Goal: Task Accomplishment & Management: Manage account settings

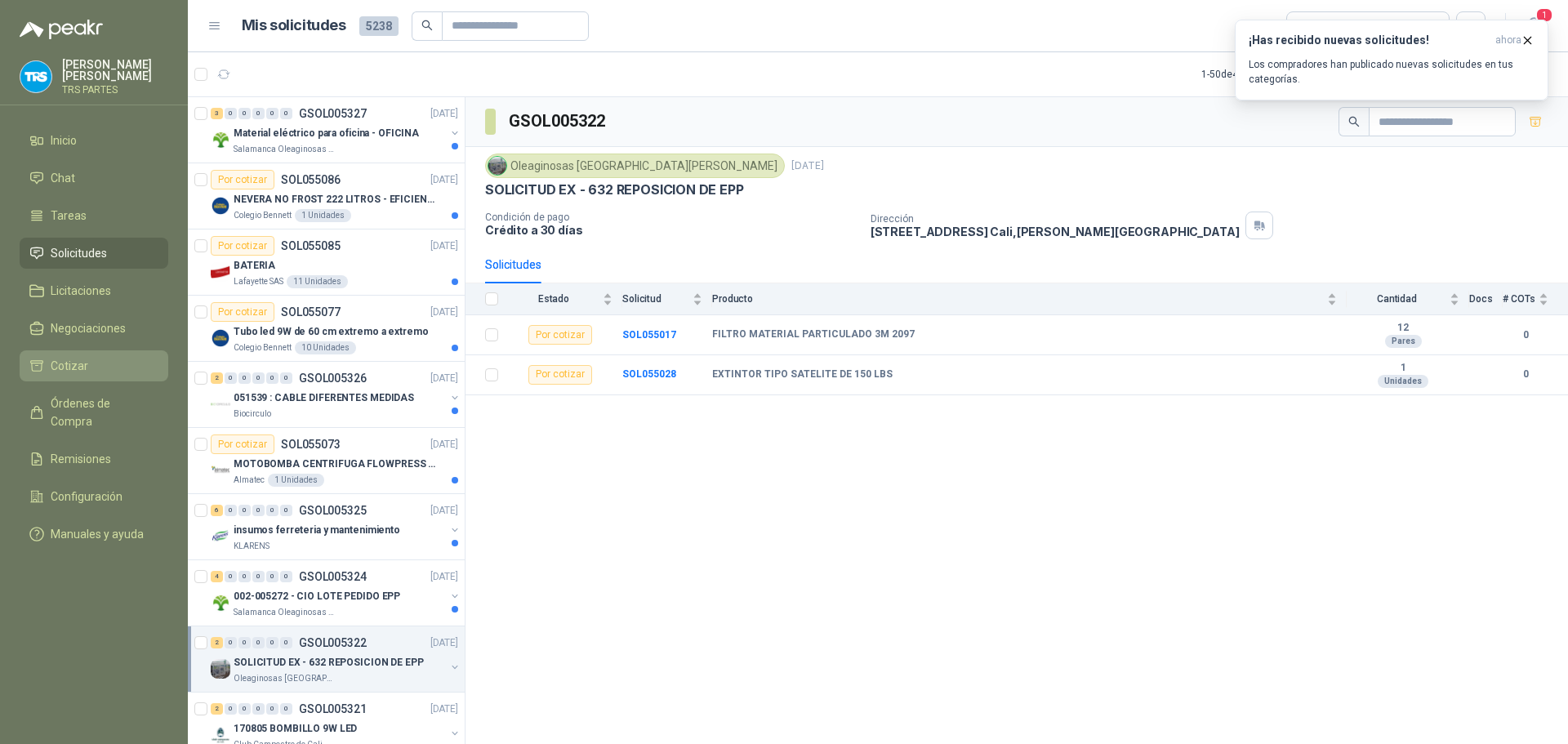
click at [81, 357] on span "Cotizar" at bounding box center [69, 366] width 37 height 18
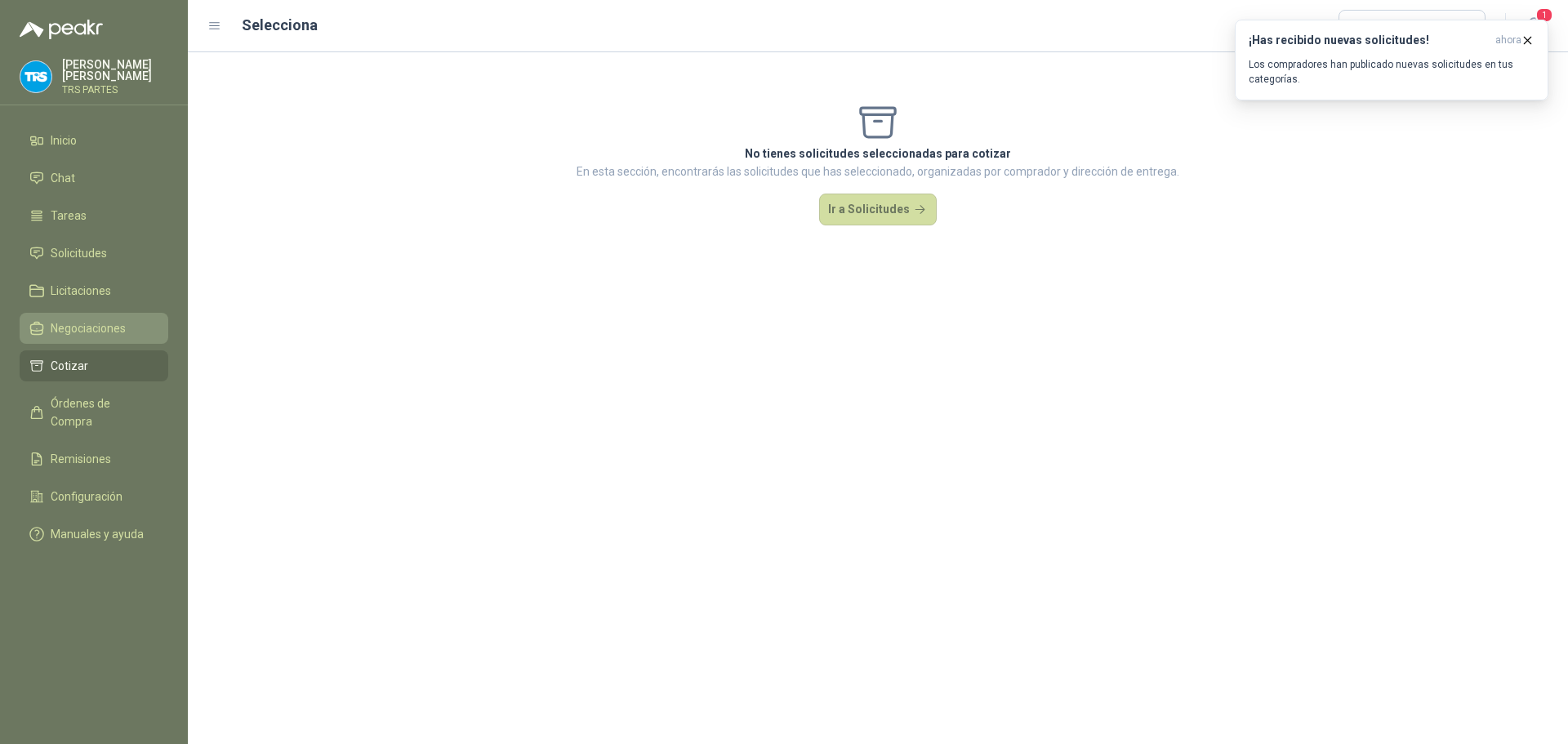
click at [89, 331] on span "Negociaciones" at bounding box center [87, 328] width 75 height 18
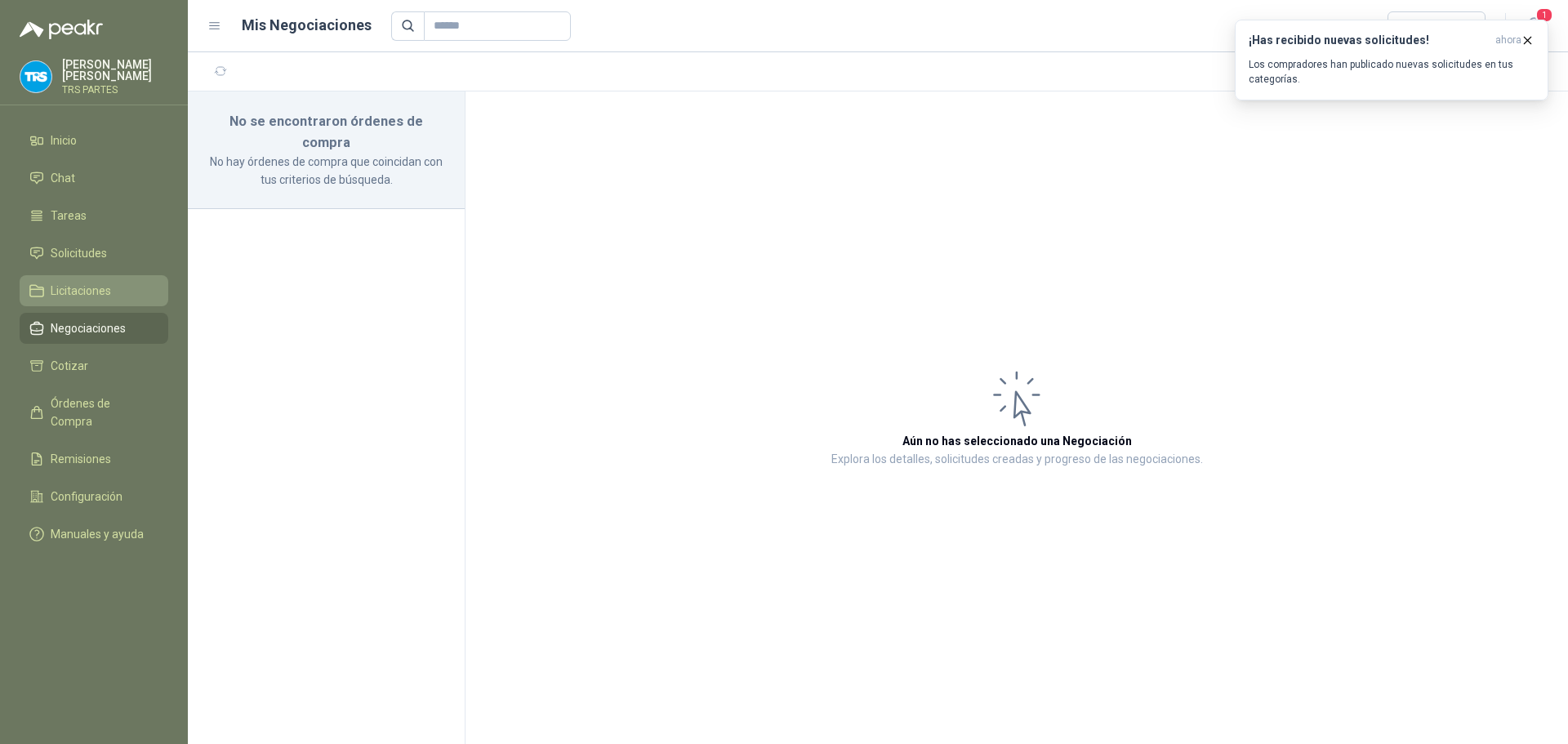
click at [98, 292] on span "Licitaciones" at bounding box center [80, 291] width 60 height 18
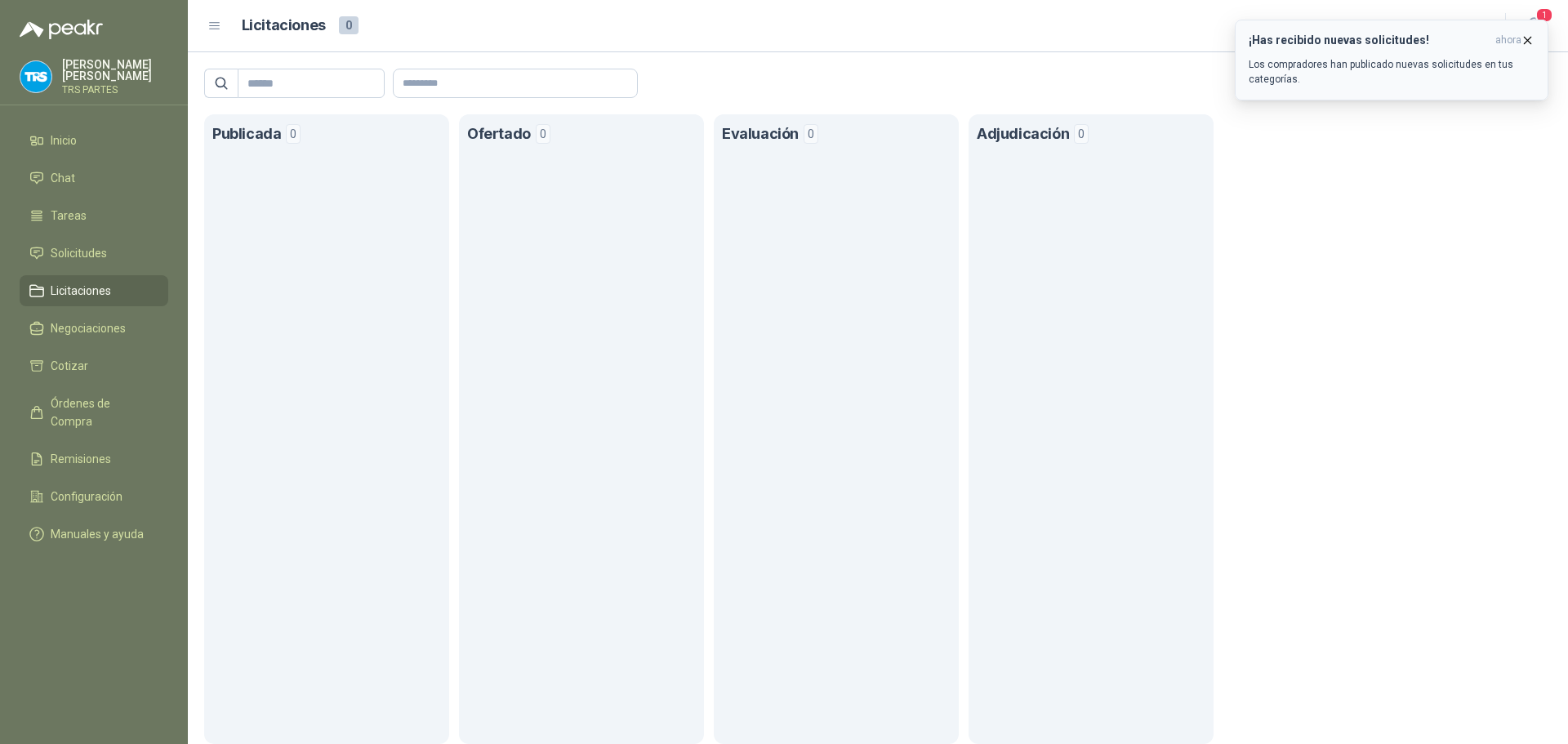
click at [1527, 41] on icon "button" at bounding box center [1528, 39] width 7 height 7
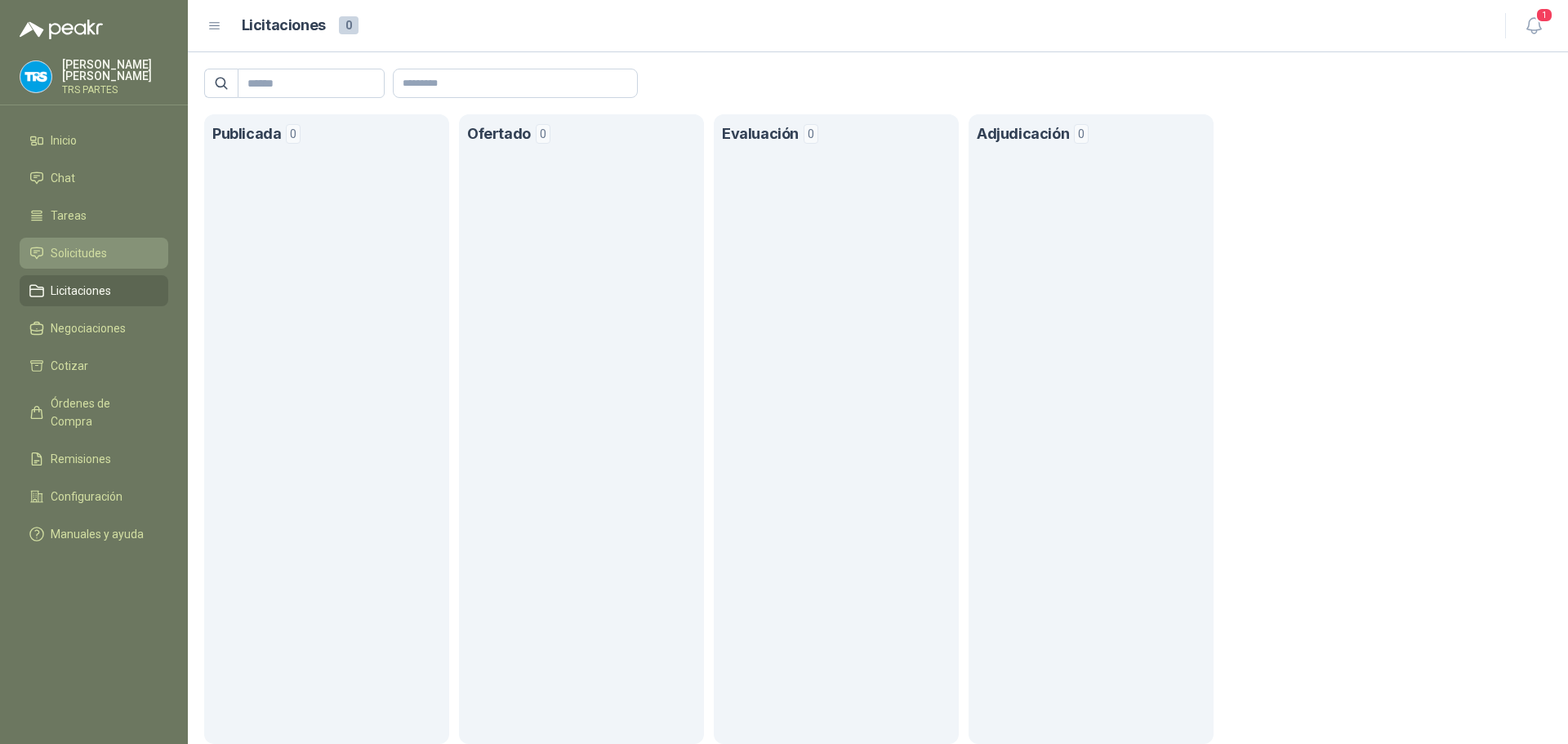
click at [65, 241] on link "Solicitudes" at bounding box center [93, 254] width 148 height 31
click at [76, 403] on span "Órdenes de Compra" at bounding box center [101, 412] width 102 height 36
click at [77, 401] on span "Órdenes de Compra" at bounding box center [101, 412] width 102 height 36
click at [74, 342] on link "Negociaciones" at bounding box center [93, 328] width 148 height 31
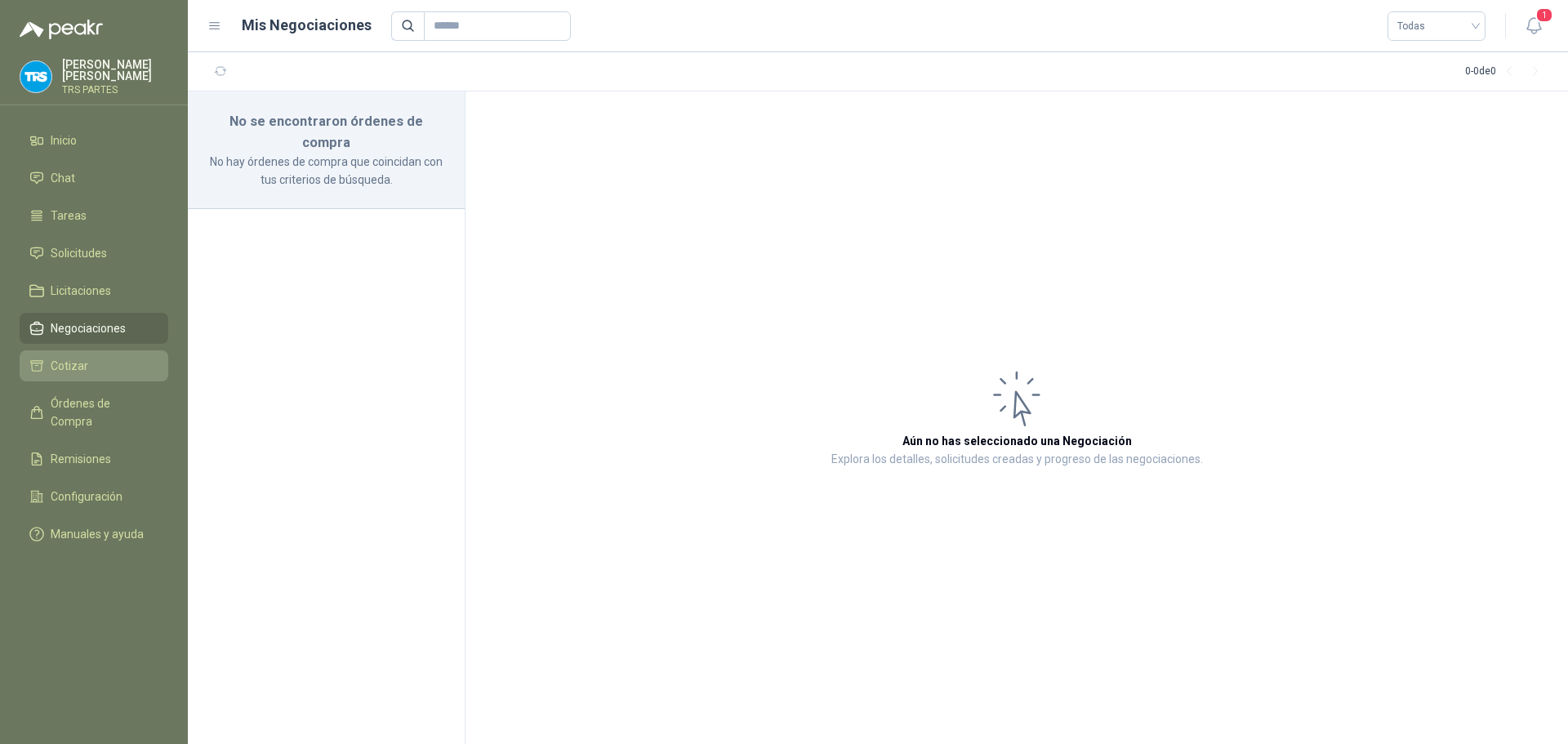
click at [71, 373] on span "Cotizar" at bounding box center [69, 366] width 37 height 18
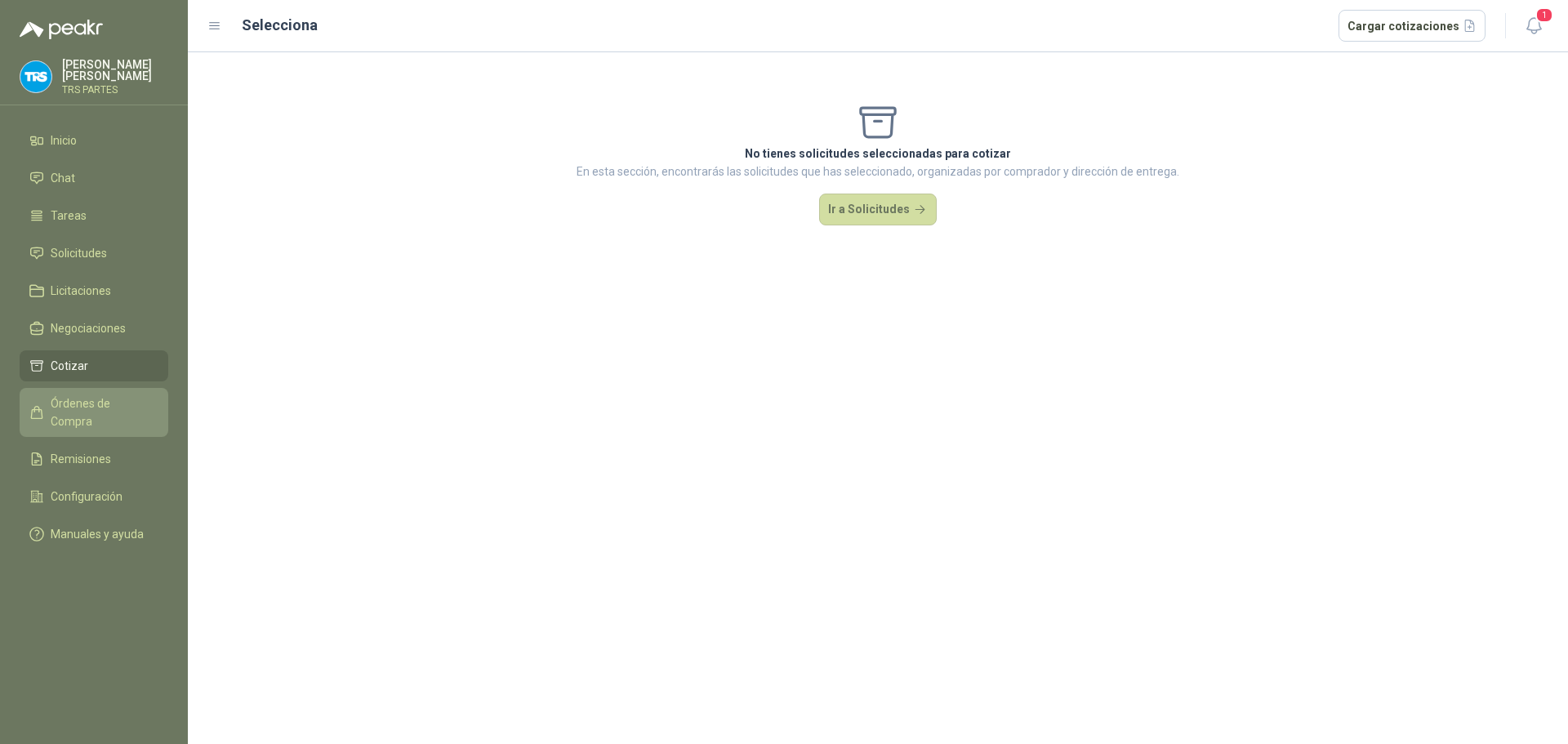
click at [80, 394] on span "Órdenes de Compra" at bounding box center [101, 412] width 102 height 36
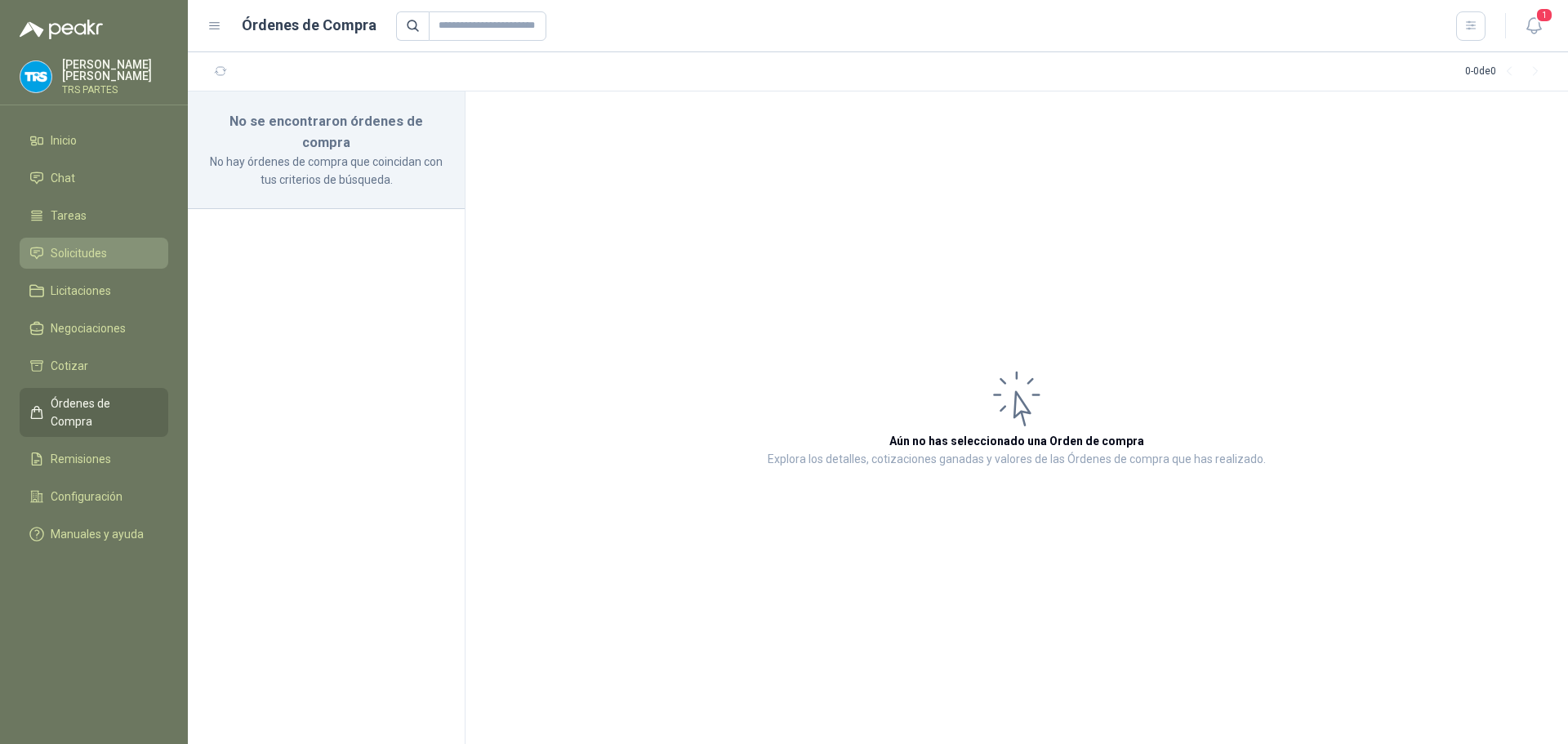
click at [66, 244] on span "Solicitudes" at bounding box center [78, 253] width 56 height 18
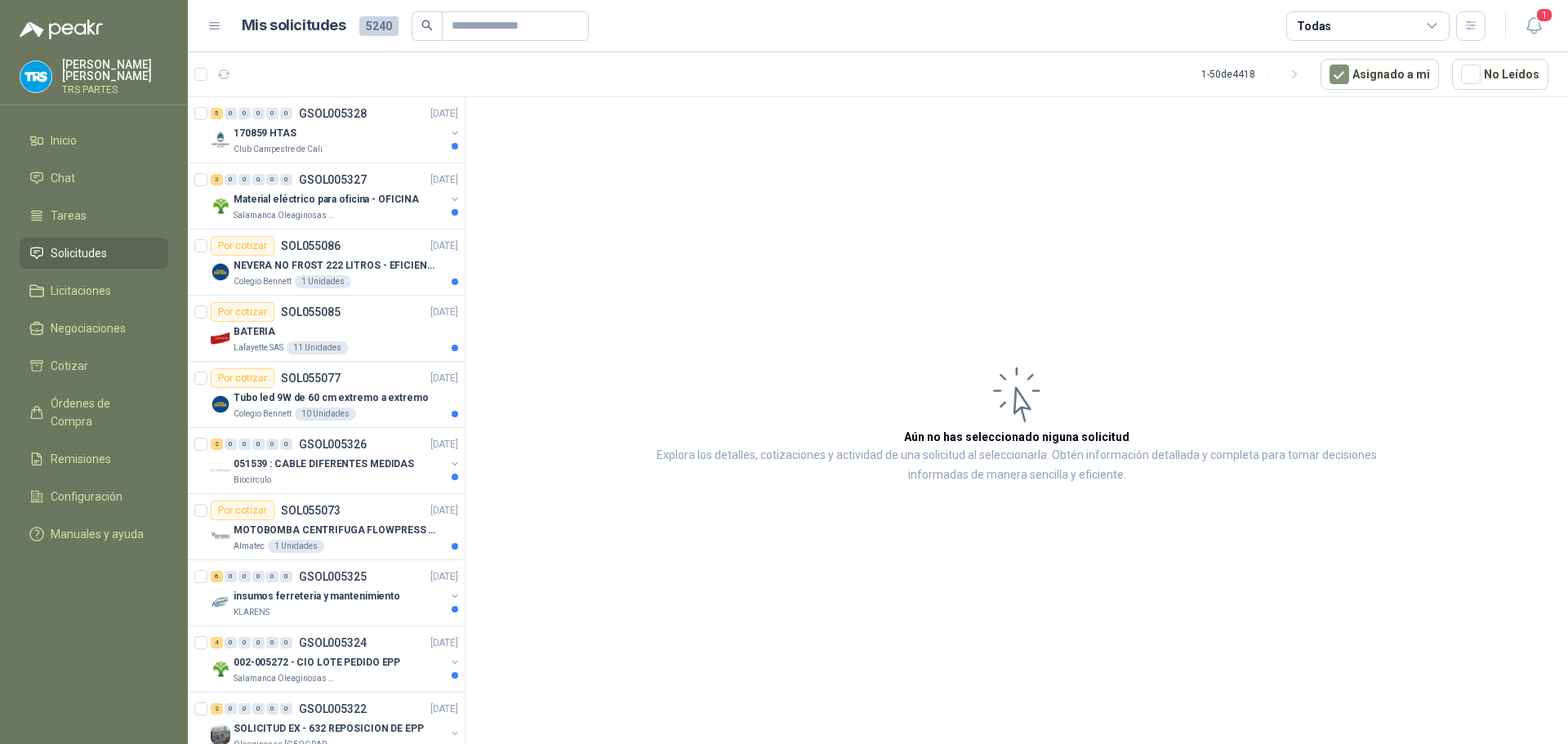
click at [1434, 25] on icon at bounding box center [1431, 26] width 15 height 15
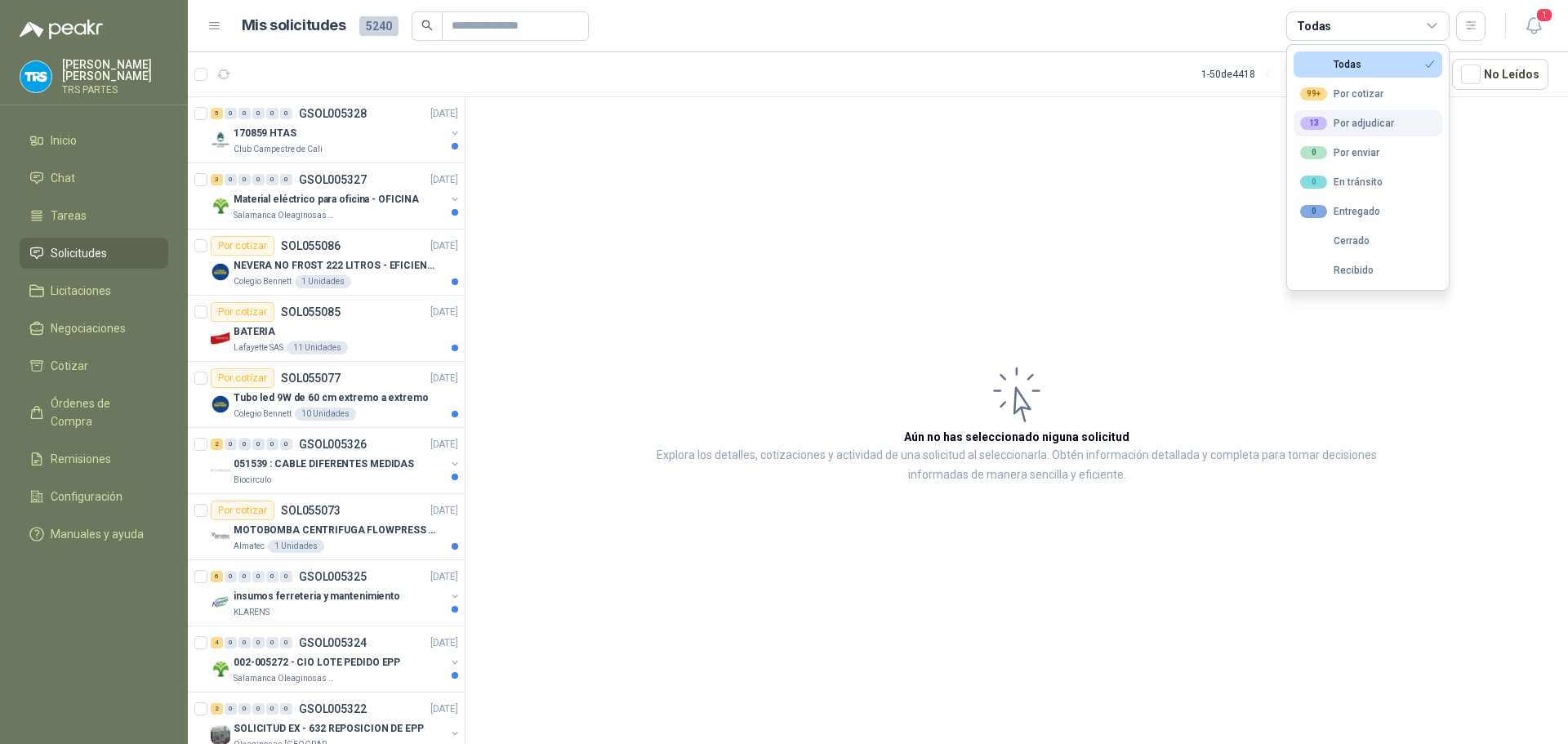
click at [1376, 120] on div "13 Por adjudicar" at bounding box center [1347, 123] width 94 height 13
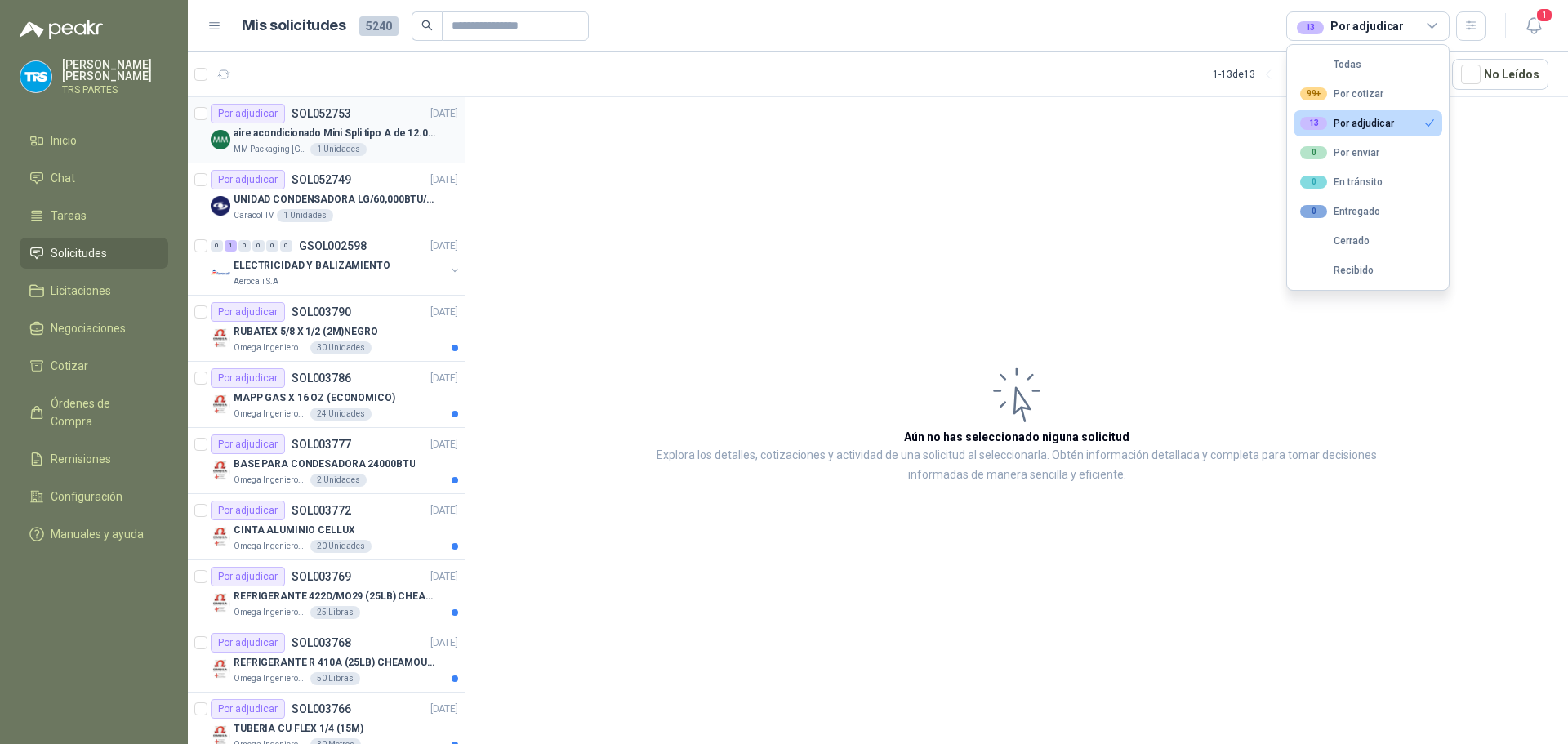
click at [351, 123] on div "Por adjudicar SOL052753 [DATE]" at bounding box center [334, 113] width 248 height 20
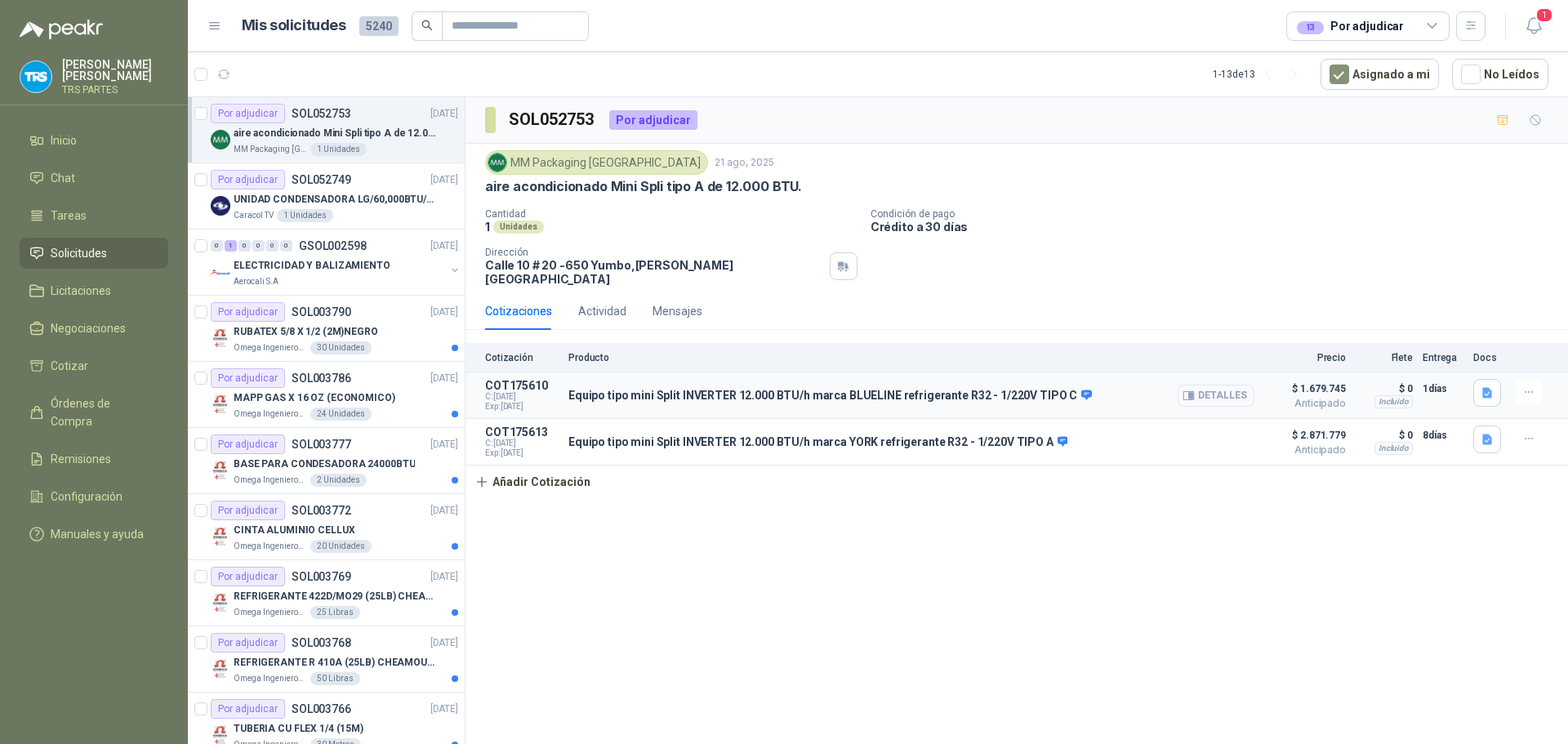
click at [1233, 384] on button "Detalles" at bounding box center [1216, 395] width 77 height 22
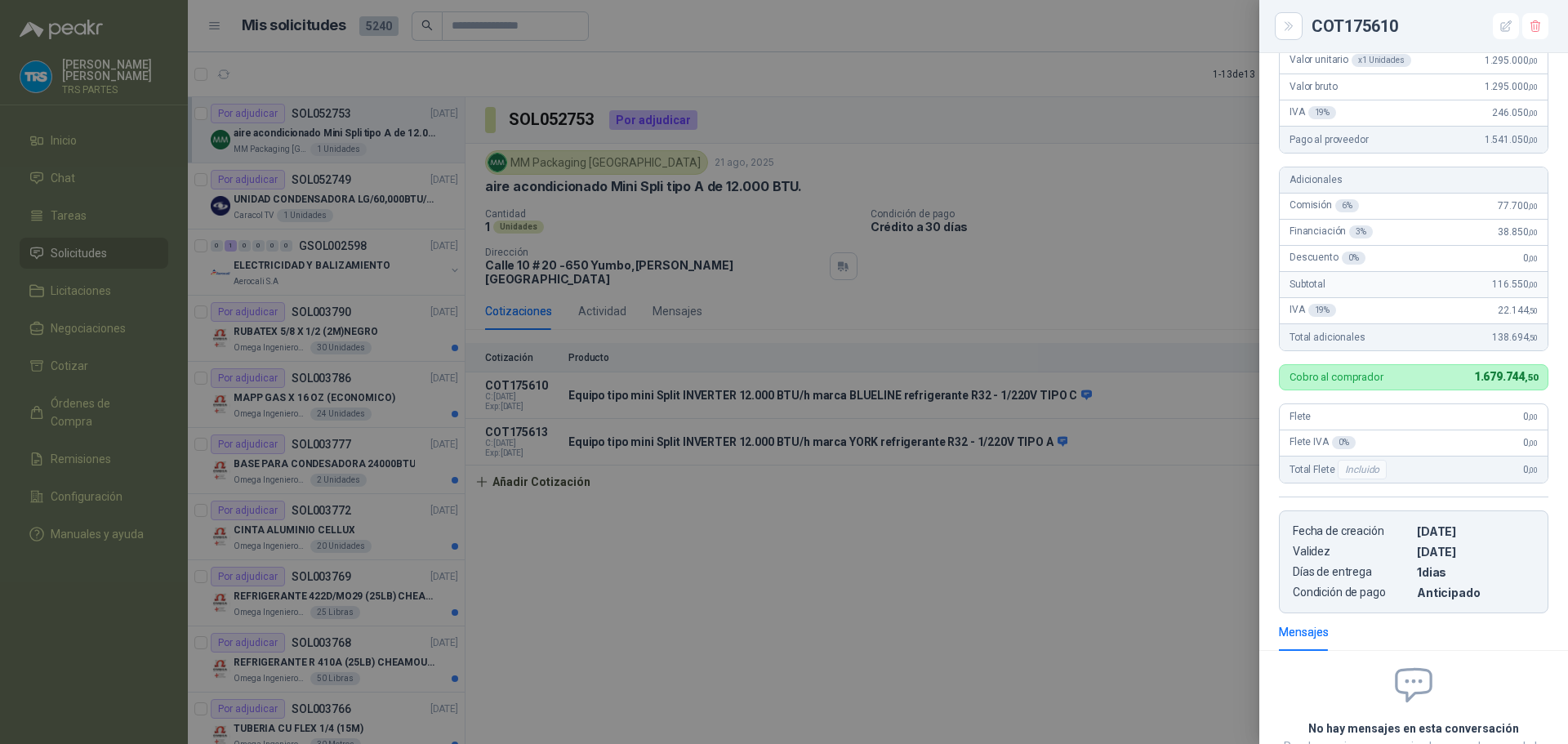
scroll to position [84, 0]
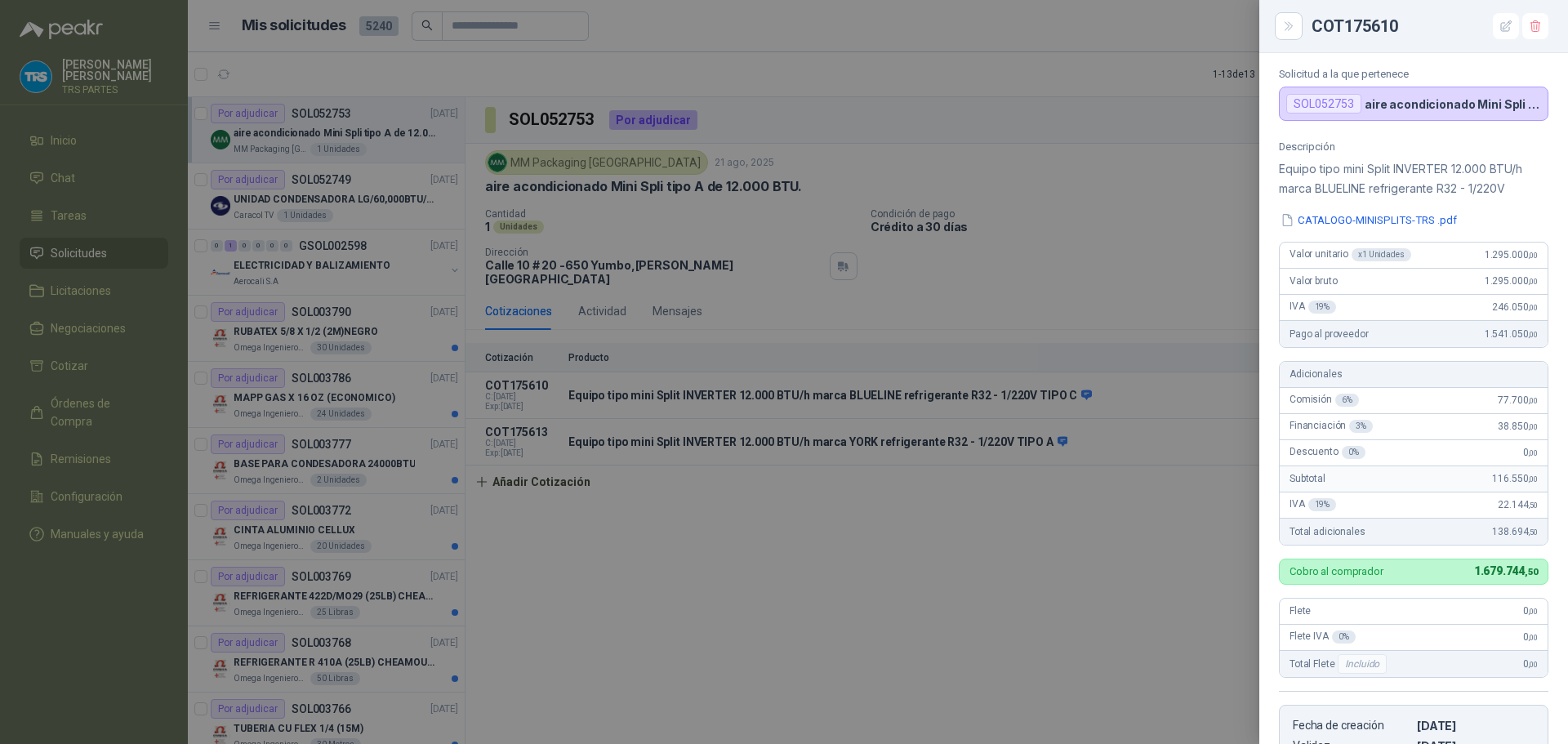
click at [668, 59] on div at bounding box center [784, 372] width 1568 height 744
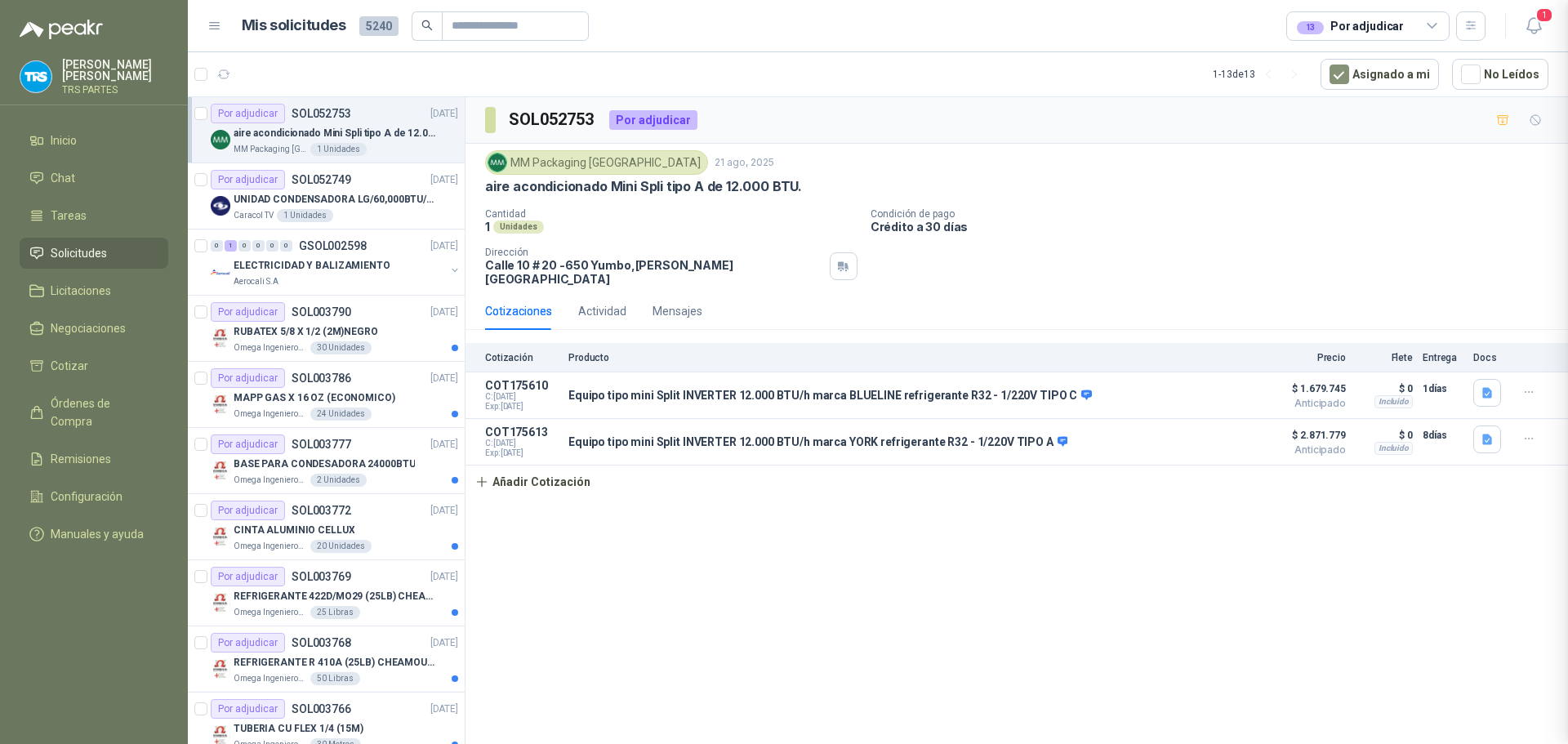
scroll to position [418, 0]
click at [385, 195] on p "UNIDAD CONDENSADORA LG/60,000BTU/220V/R410A: I" at bounding box center [335, 200] width 203 height 16
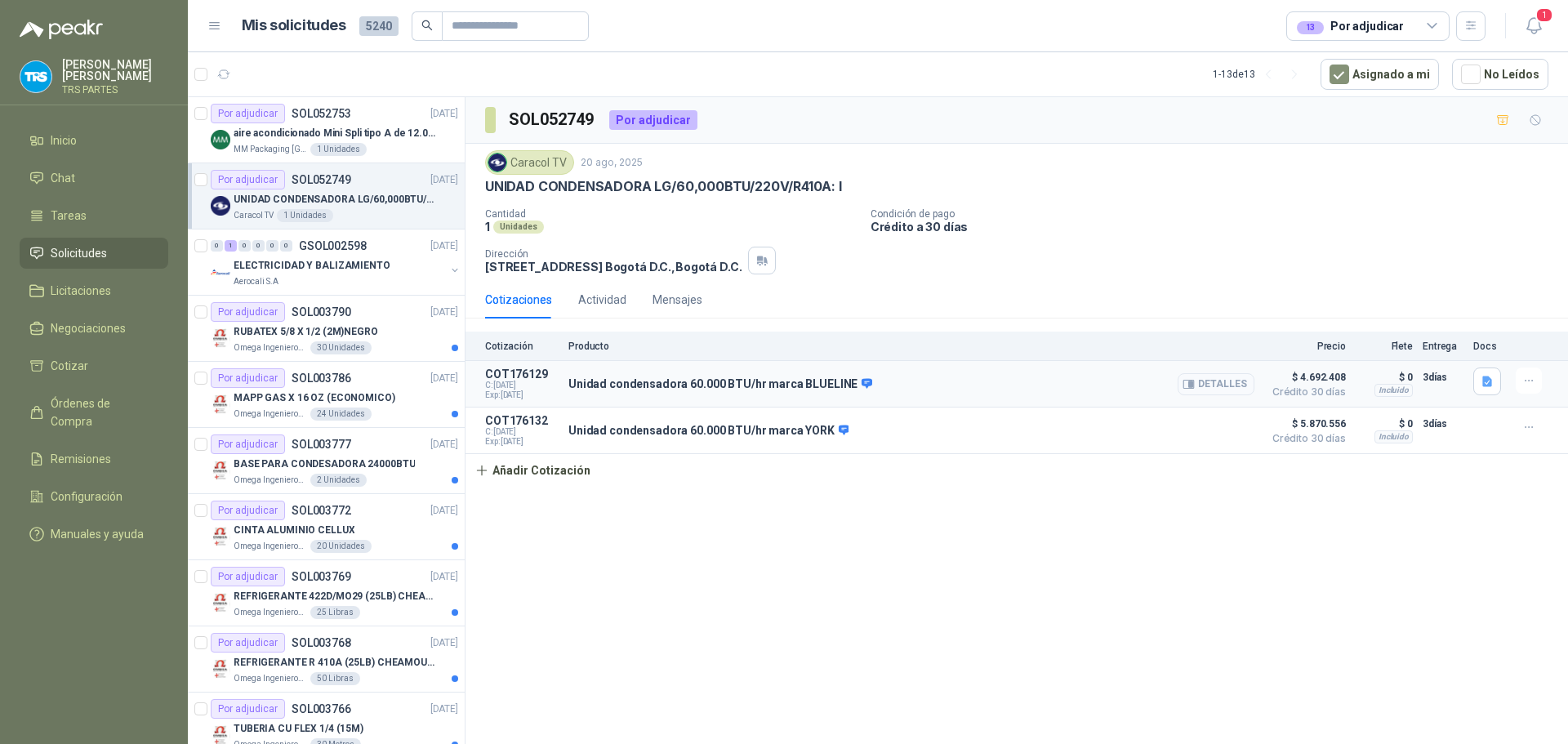
click at [1225, 386] on button "Detalles" at bounding box center [1216, 384] width 77 height 22
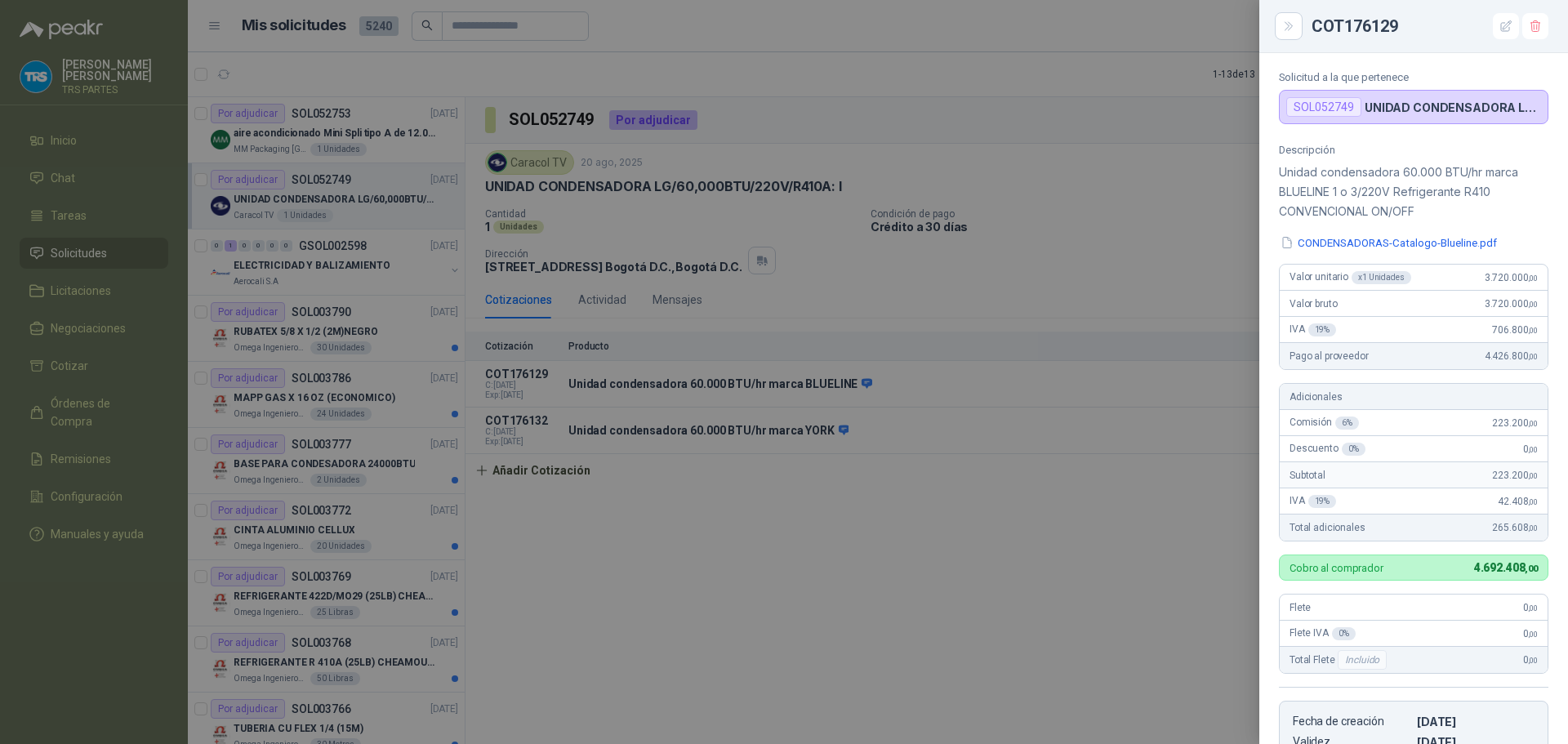
scroll to position [57, 0]
click at [1292, 23] on icon "Close" at bounding box center [1289, 27] width 14 height 14
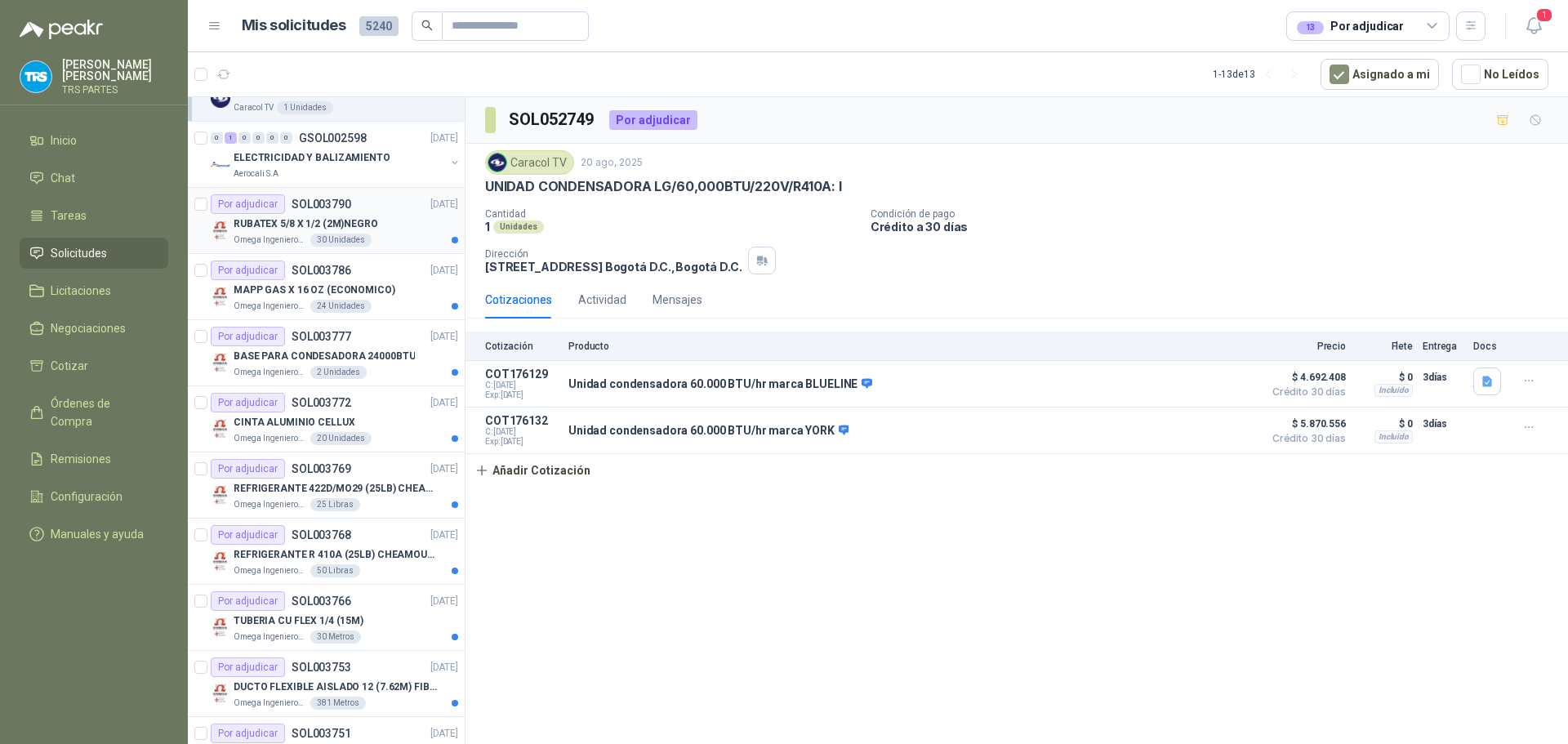
scroll to position [0, 0]
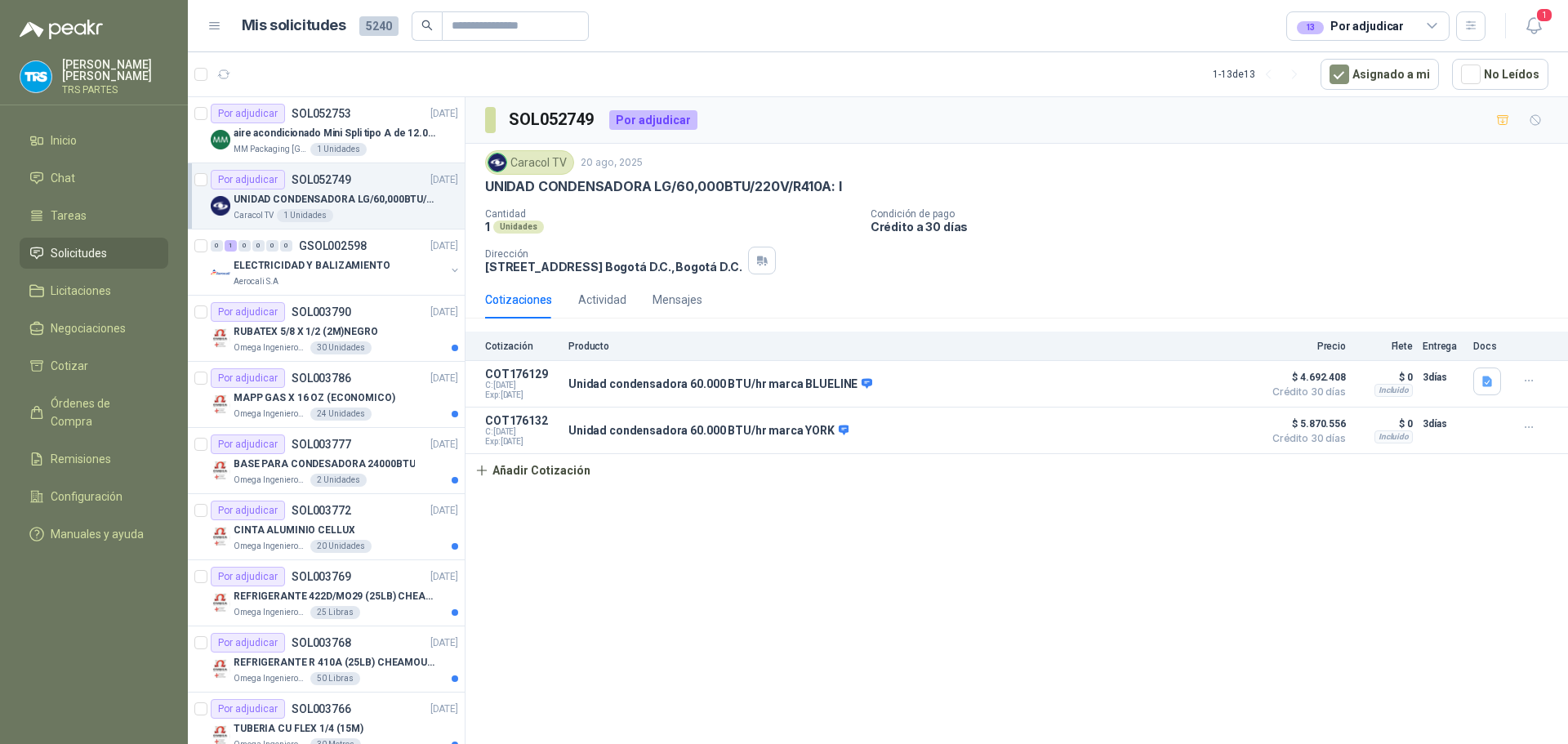
click at [1431, 31] on icon at bounding box center [1431, 26] width 15 height 15
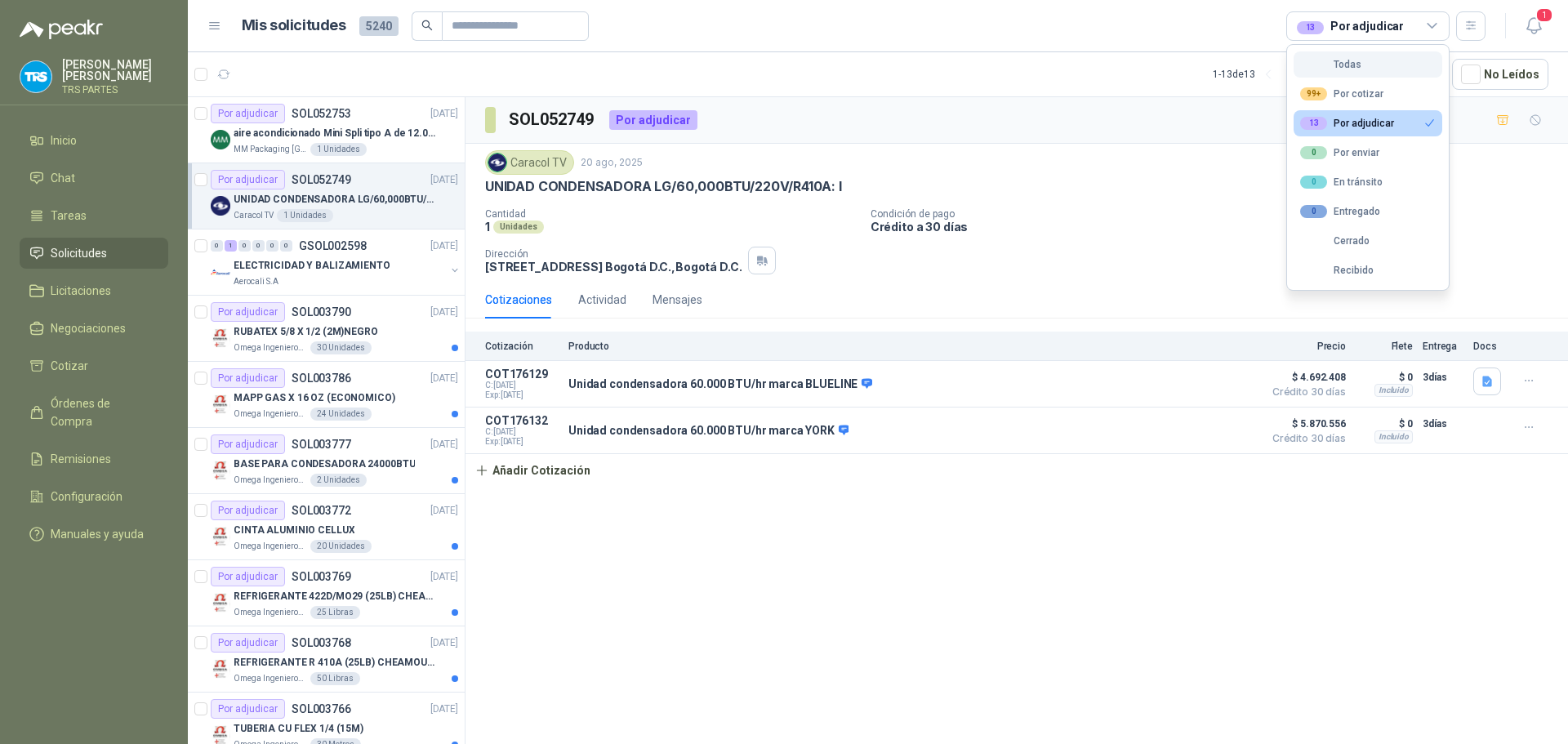
click at [1351, 59] on div "Todas" at bounding box center [1330, 65] width 61 height 12
